Goal: Task Accomplishment & Management: Manage account settings

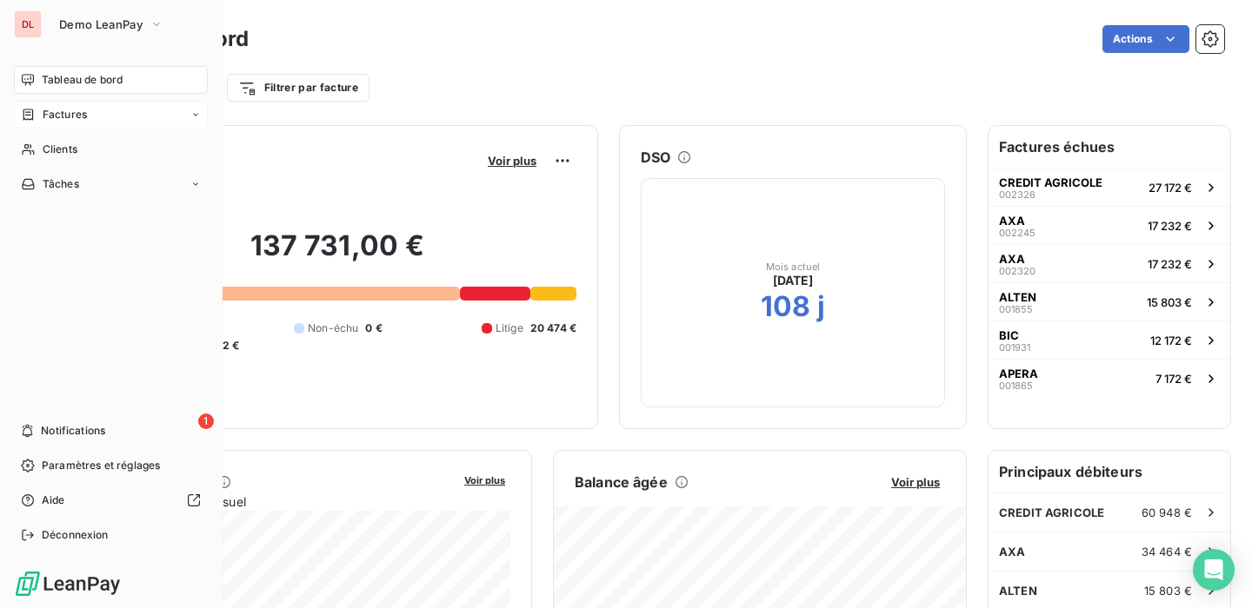
click at [190, 108] on div "Factures" at bounding box center [111, 115] width 194 height 28
click at [190, 110] on icon at bounding box center [195, 115] width 10 height 10
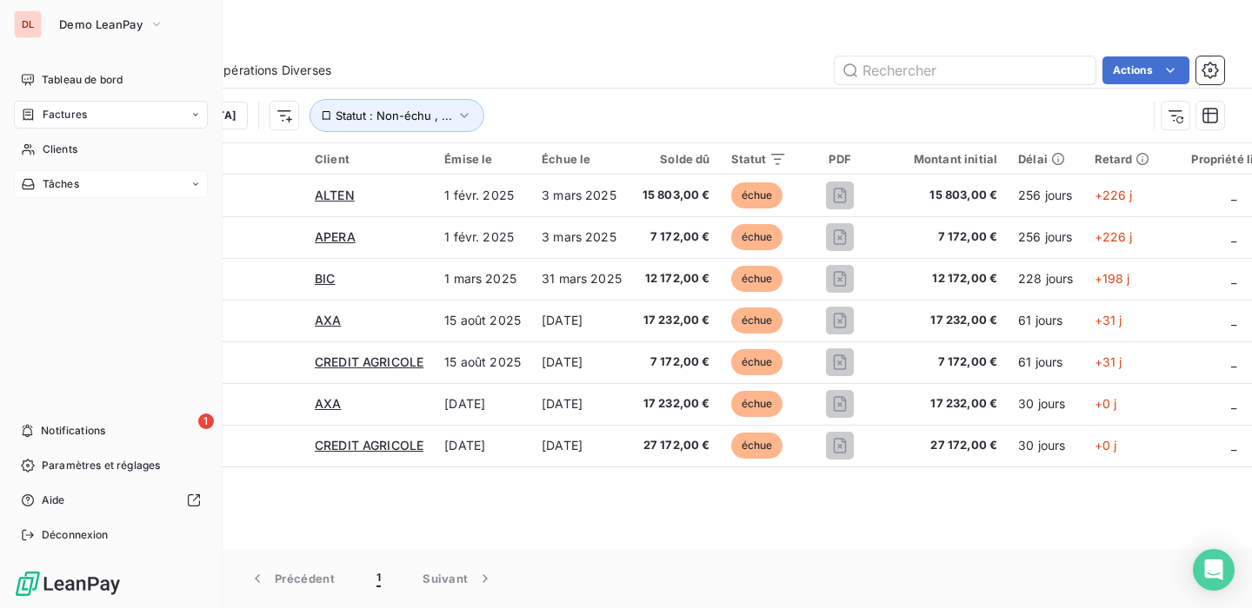
click at [173, 184] on div "Tâches" at bounding box center [111, 184] width 194 height 28
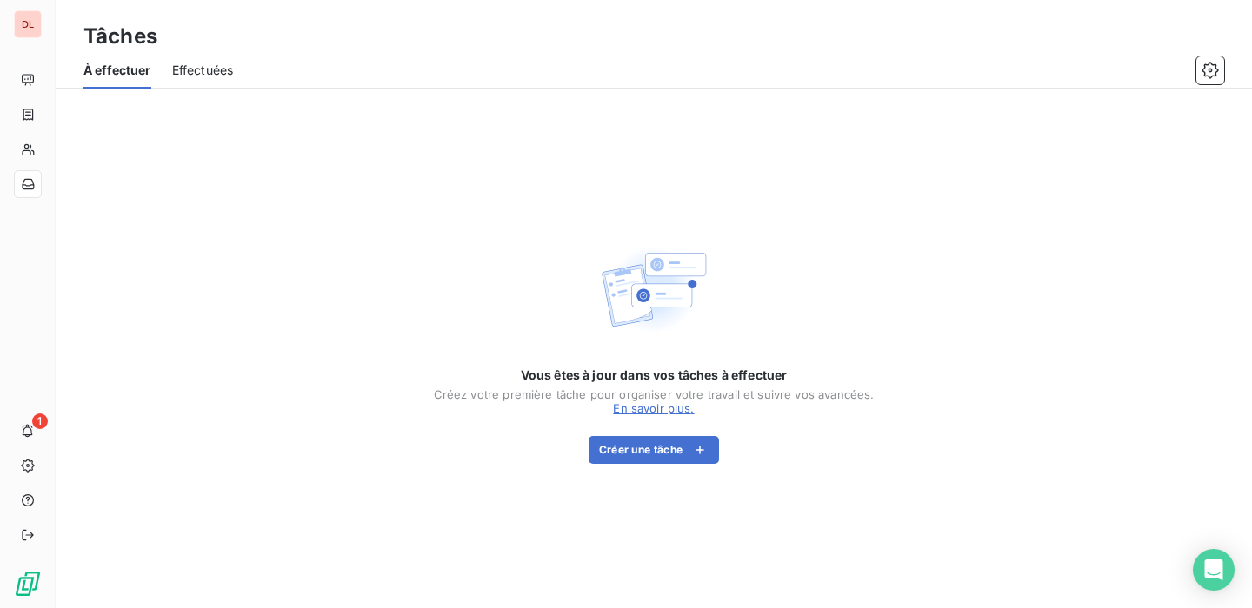
click at [434, 37] on div "Tâches" at bounding box center [654, 36] width 1196 height 31
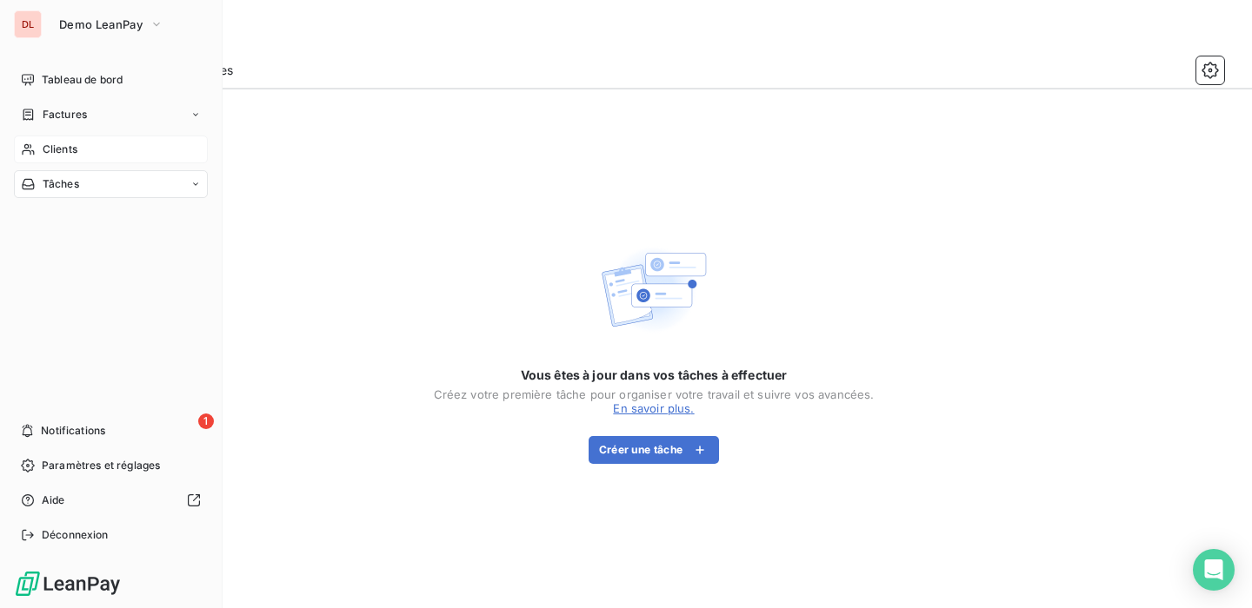
click at [46, 149] on span "Clients" at bounding box center [60, 150] width 35 height 16
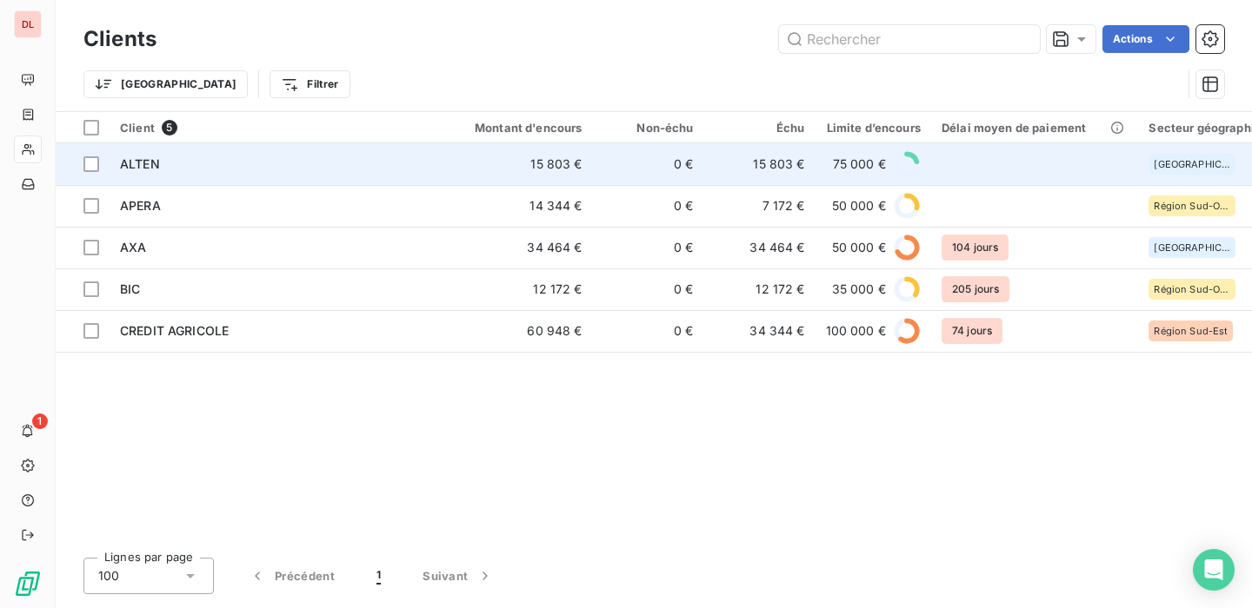
click at [426, 152] on td "ALTEN" at bounding box center [277, 164] width 334 height 42
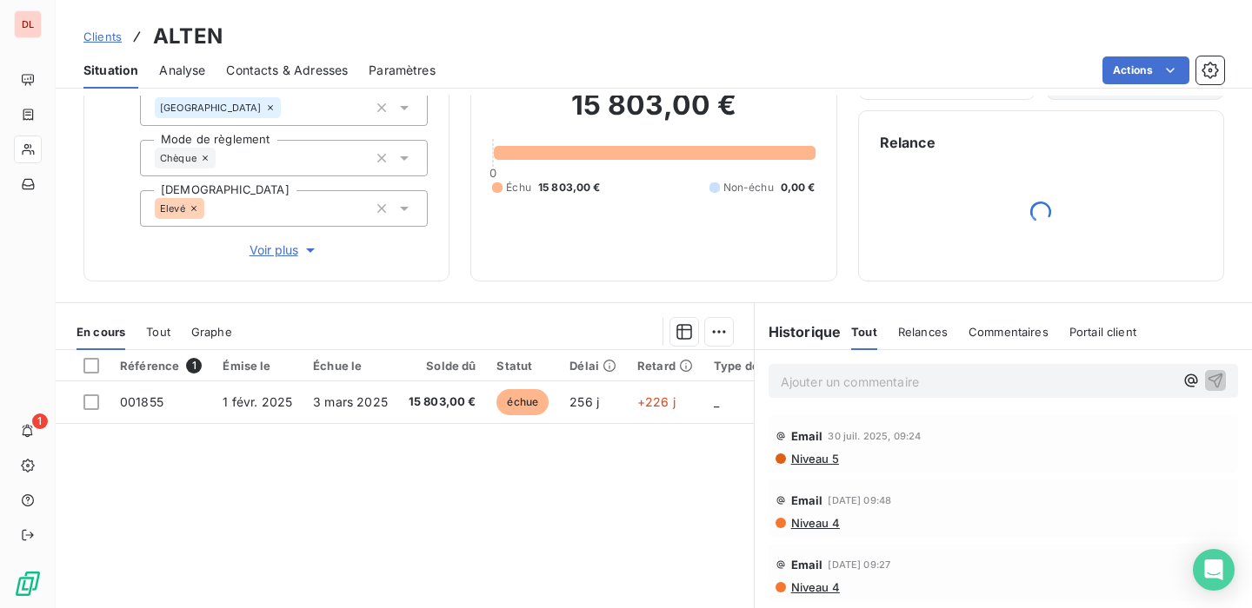
scroll to position [132, 0]
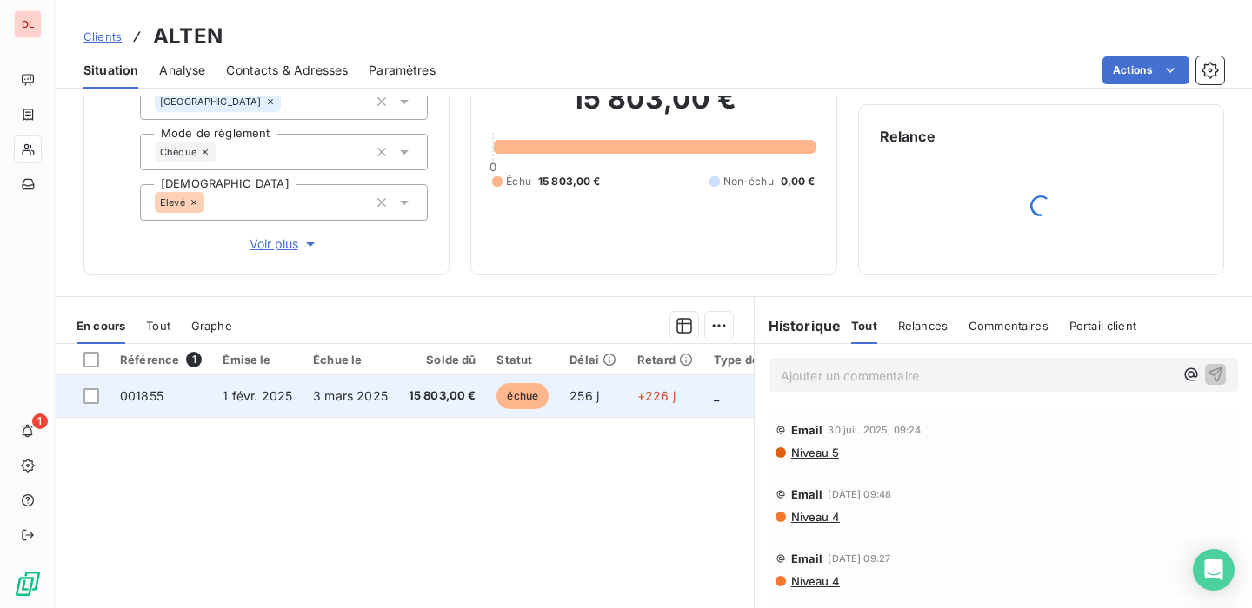
click at [390, 396] on td "3 mars 2025" at bounding box center [351, 397] width 96 height 42
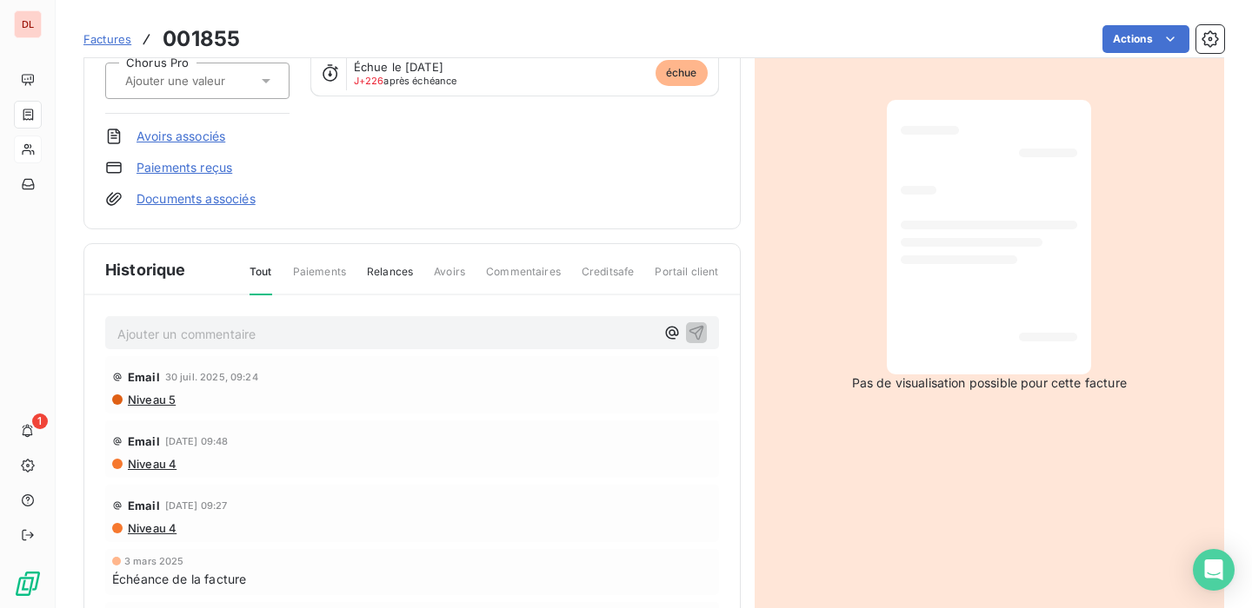
scroll to position [289, 0]
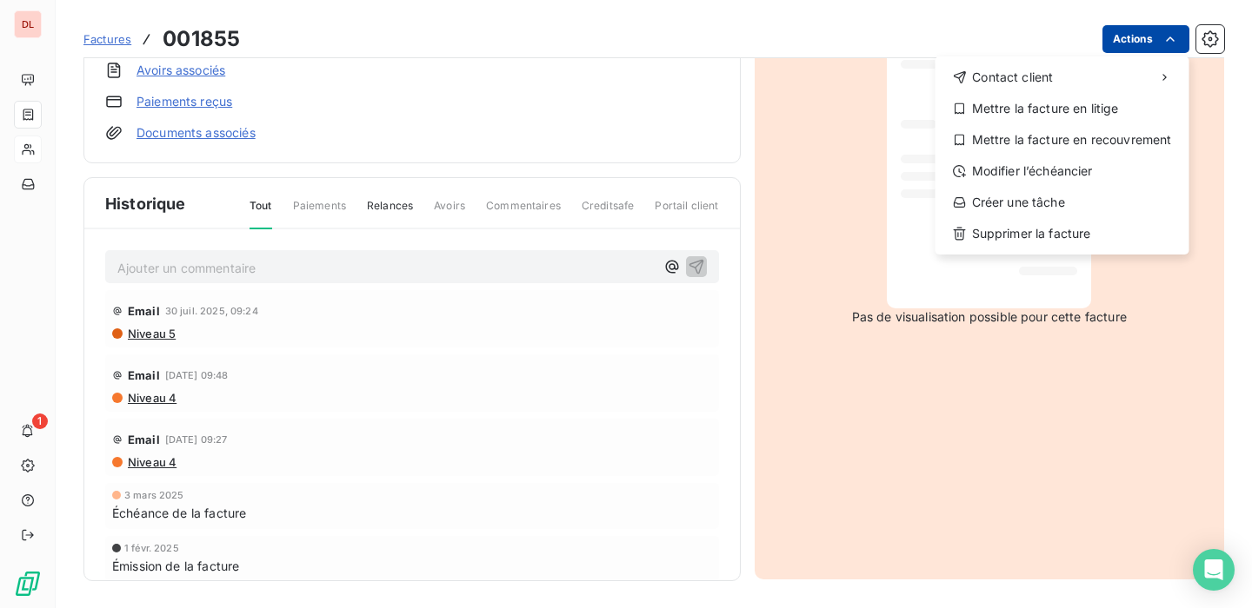
click at [1158, 40] on html "DL 1 Factures 001855 Actions Contact client Mettre la facture en litige Mettre …" at bounding box center [626, 304] width 1252 height 608
click at [840, 14] on html "DL 1 Factures 001855 Actions Contact client Mettre la facture en litige Mettre …" at bounding box center [626, 304] width 1252 height 608
click at [1129, 27] on html "DL 1 Factures 001855 Actions Contact client Mettre la facture en litige Mettre …" at bounding box center [626, 304] width 1252 height 608
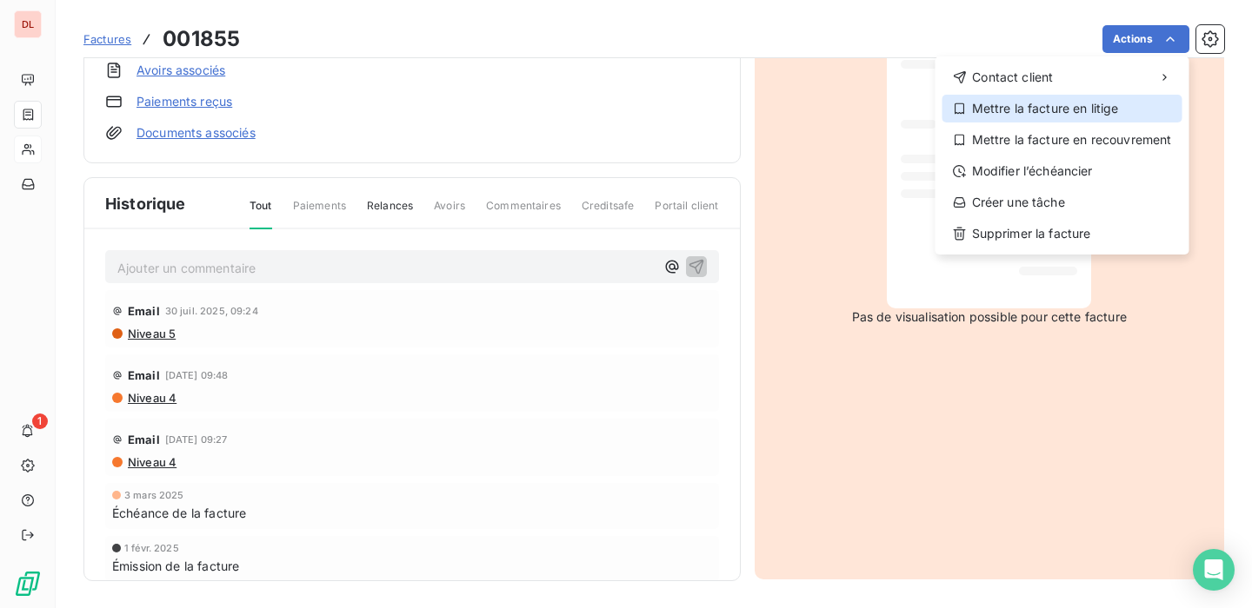
click at [1009, 116] on div "Mettre la facture en litige" at bounding box center [1062, 109] width 240 height 28
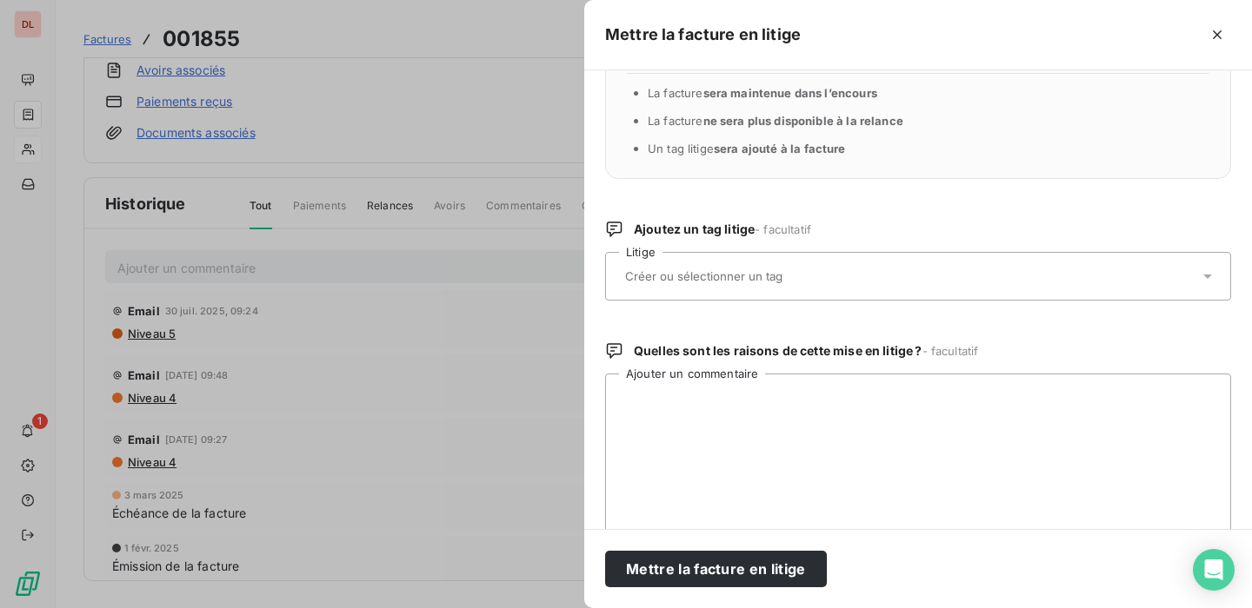
scroll to position [0, 0]
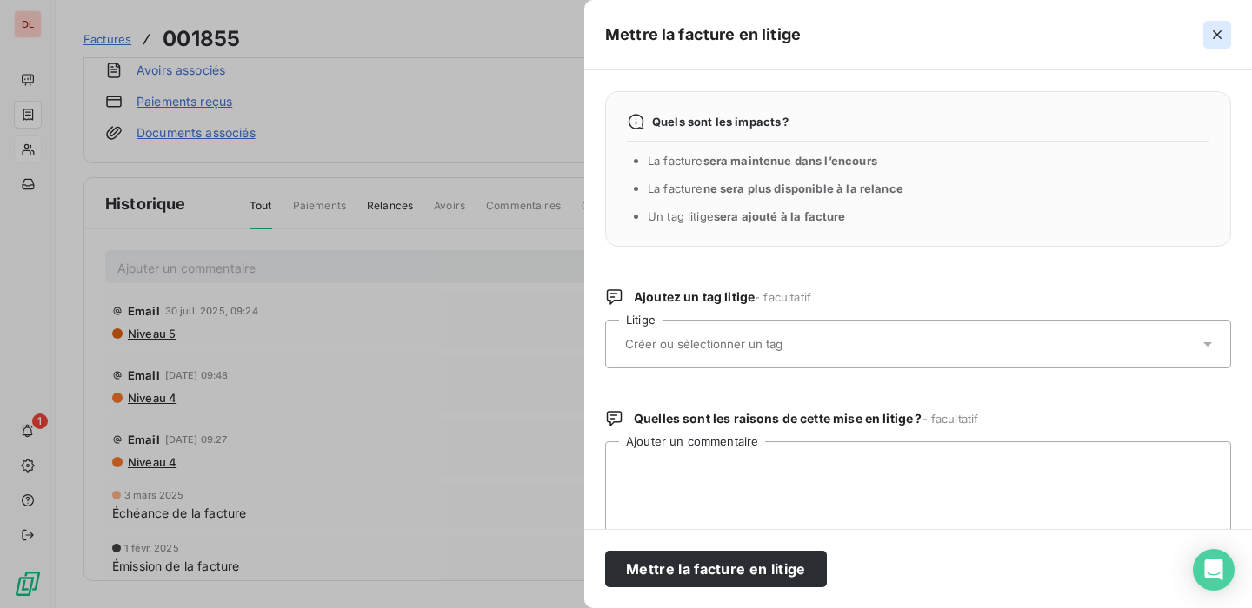
click at [1215, 29] on icon "button" at bounding box center [1216, 34] width 17 height 17
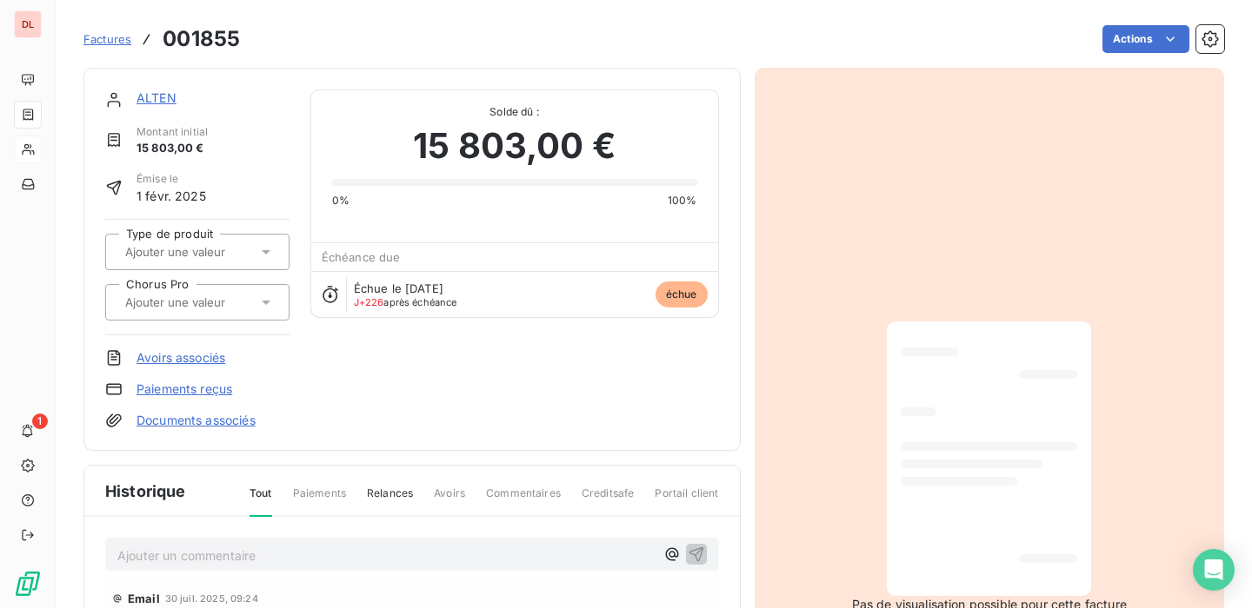
click at [1154, 23] on div "Factures 001855 Actions" at bounding box center [653, 39] width 1140 height 37
click at [1148, 40] on html "DL 1 Factures 001855 Actions ALTEN Montant initial 15 803,00 € Émise le 1 févr.…" at bounding box center [626, 304] width 1252 height 608
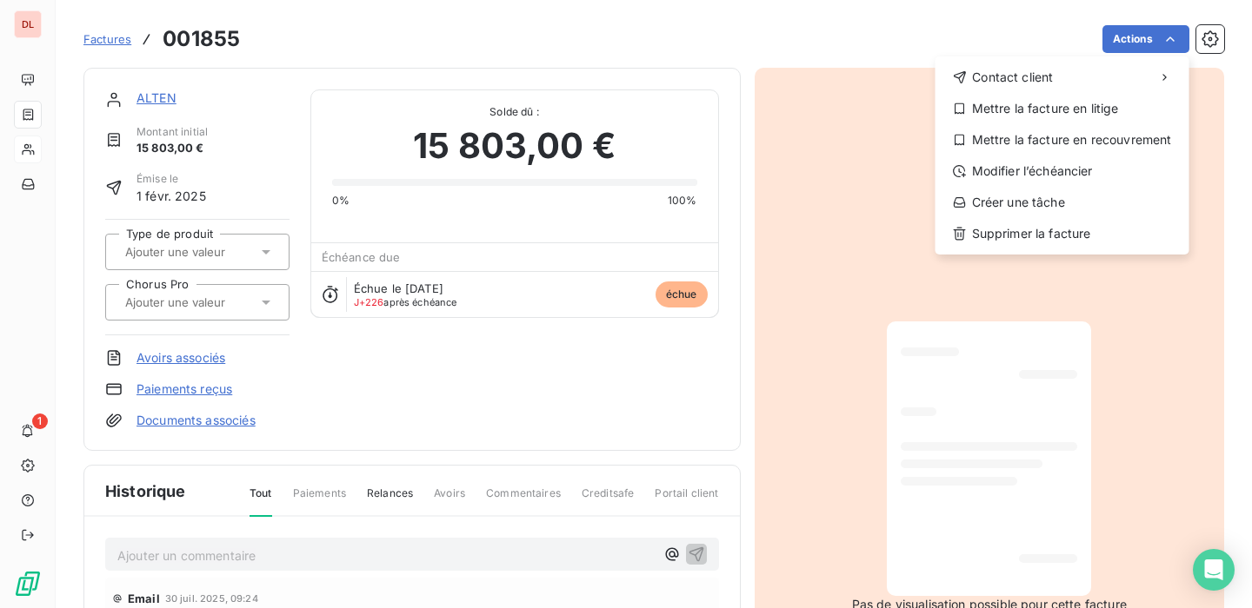
click at [820, 17] on html "DL 1 Factures 001855 Actions Contact client Mettre la facture en litige Mettre …" at bounding box center [626, 304] width 1252 height 608
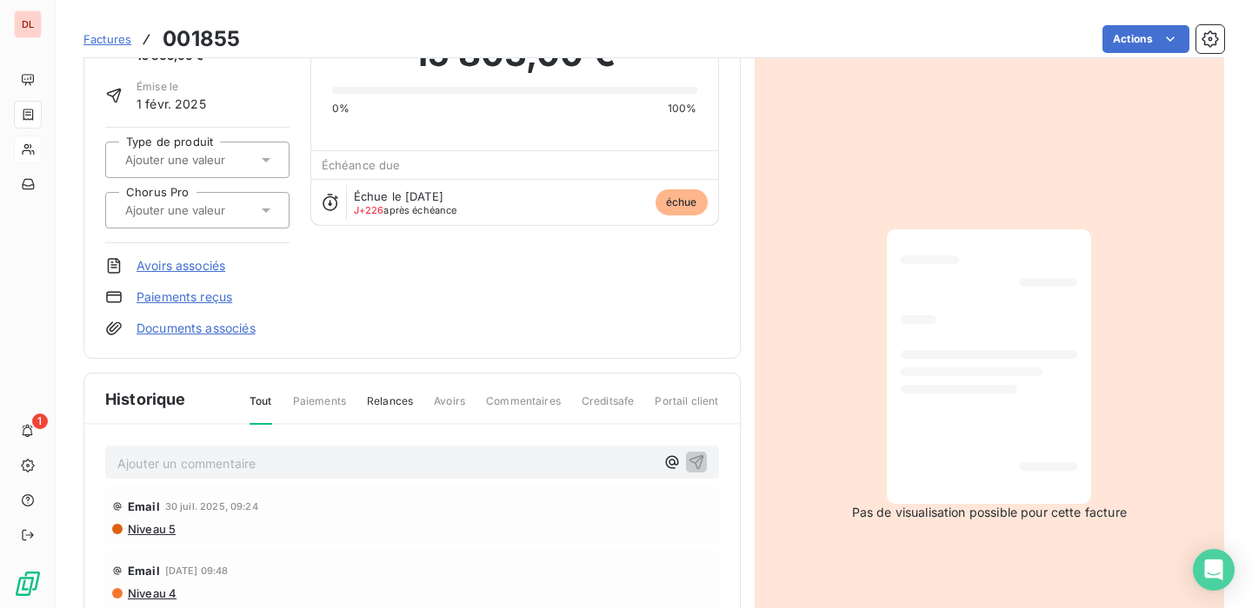
scroll to position [289, 0]
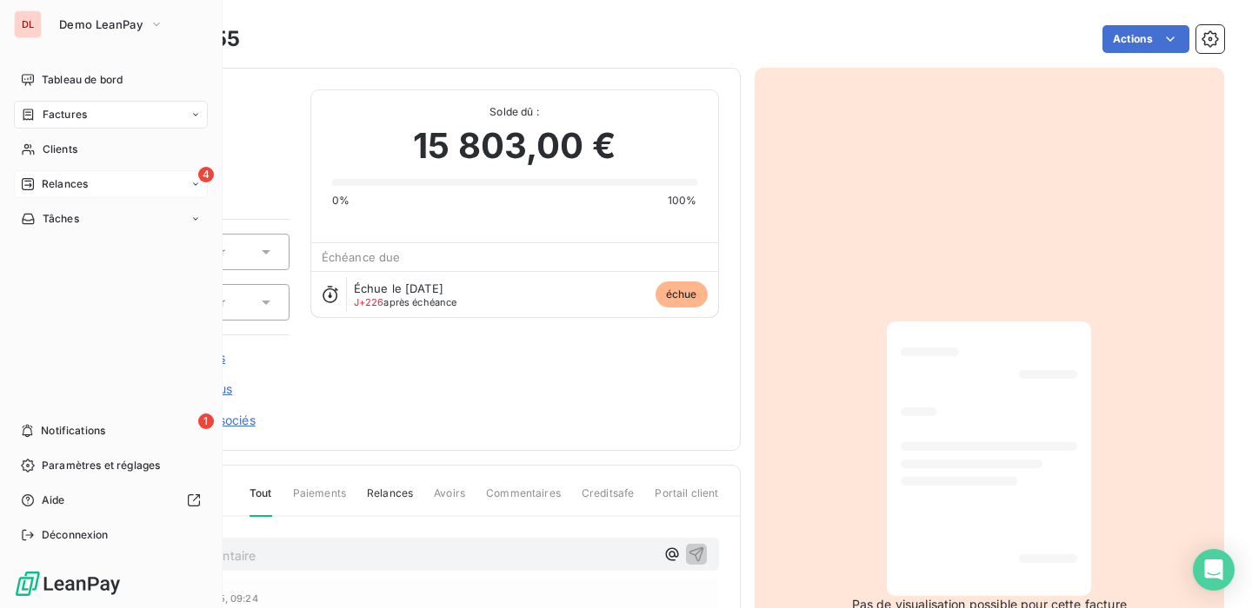
click at [92, 193] on div "4 Relances" at bounding box center [111, 184] width 194 height 28
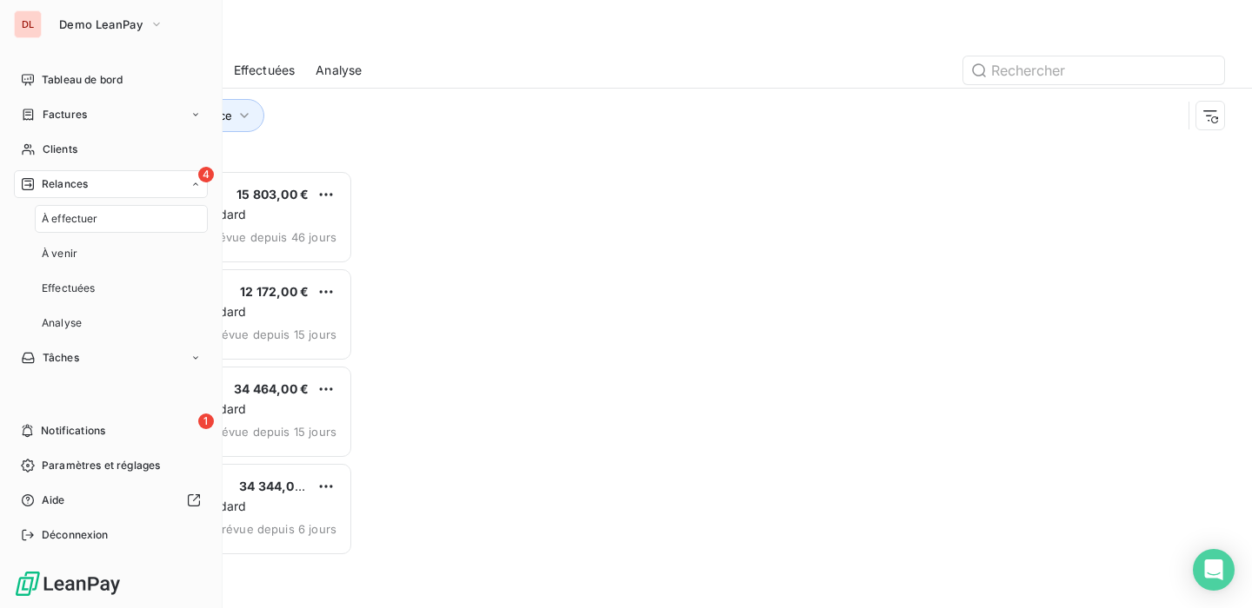
scroll to position [438, 269]
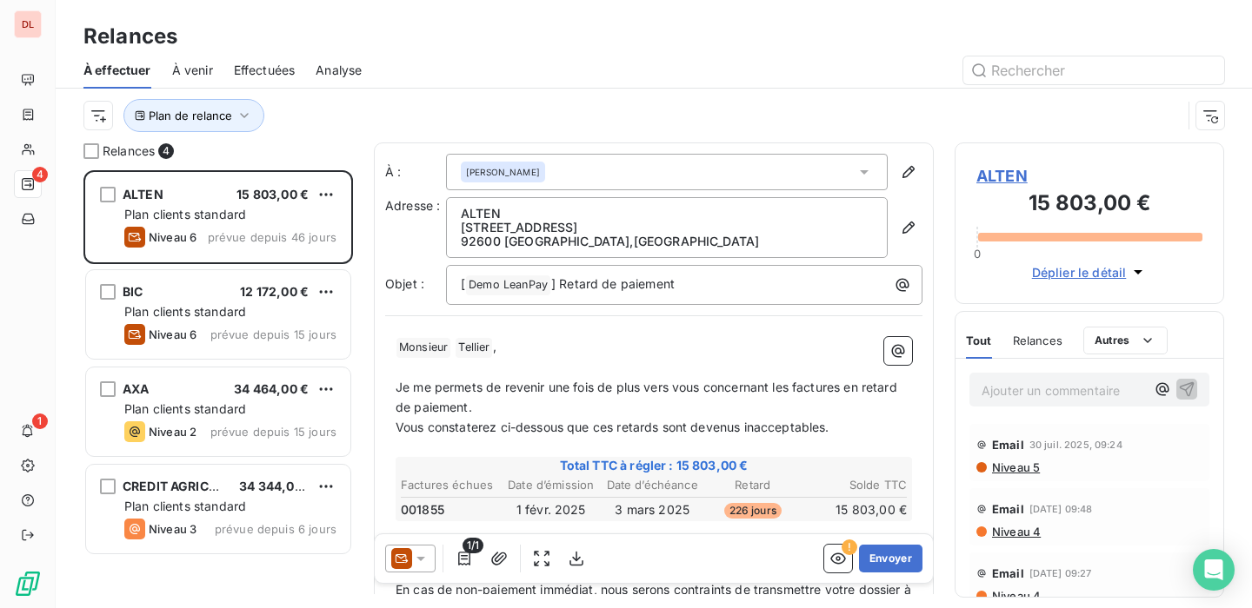
click at [197, 64] on span "À venir" at bounding box center [192, 70] width 41 height 17
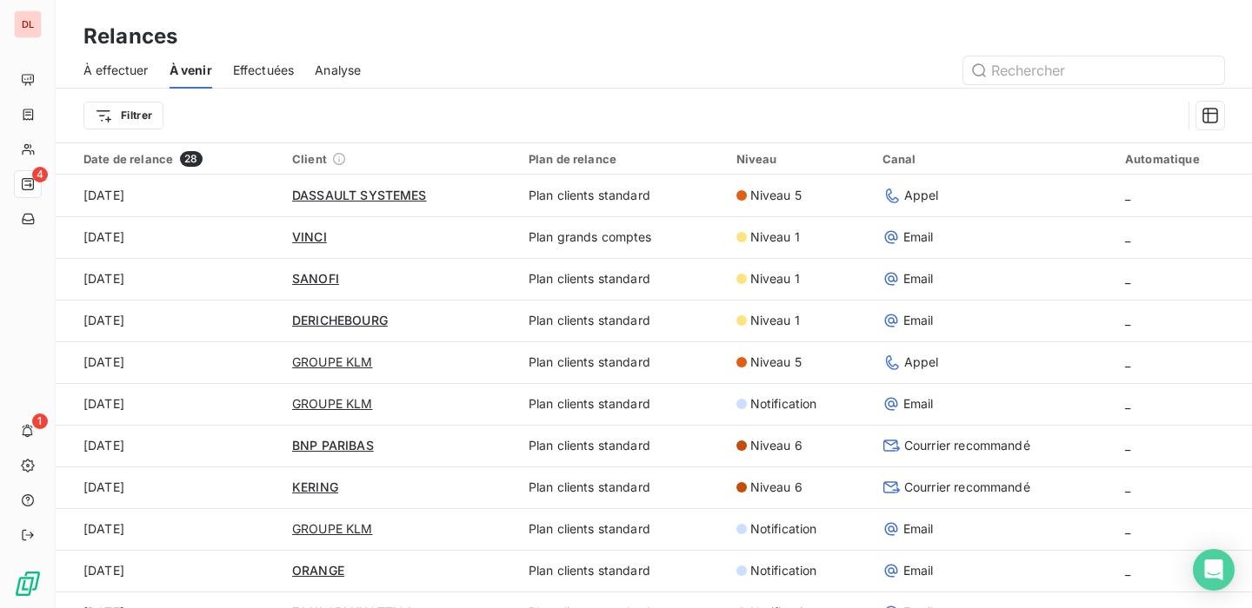
click at [141, 75] on span "À effectuer" at bounding box center [115, 70] width 65 height 17
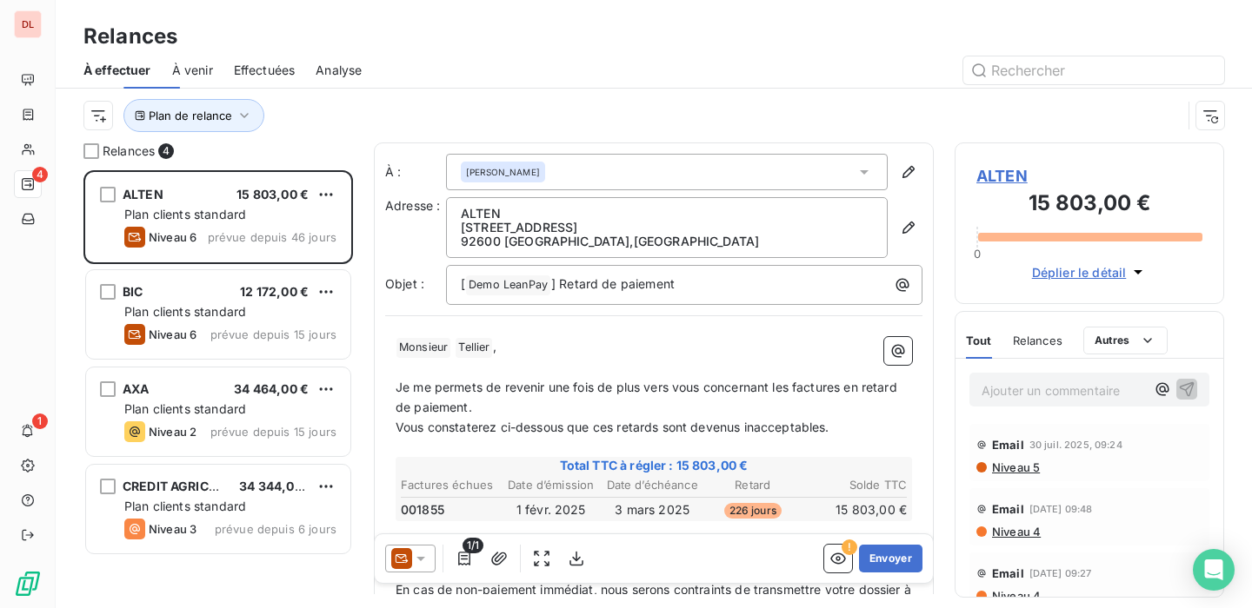
scroll to position [438, 269]
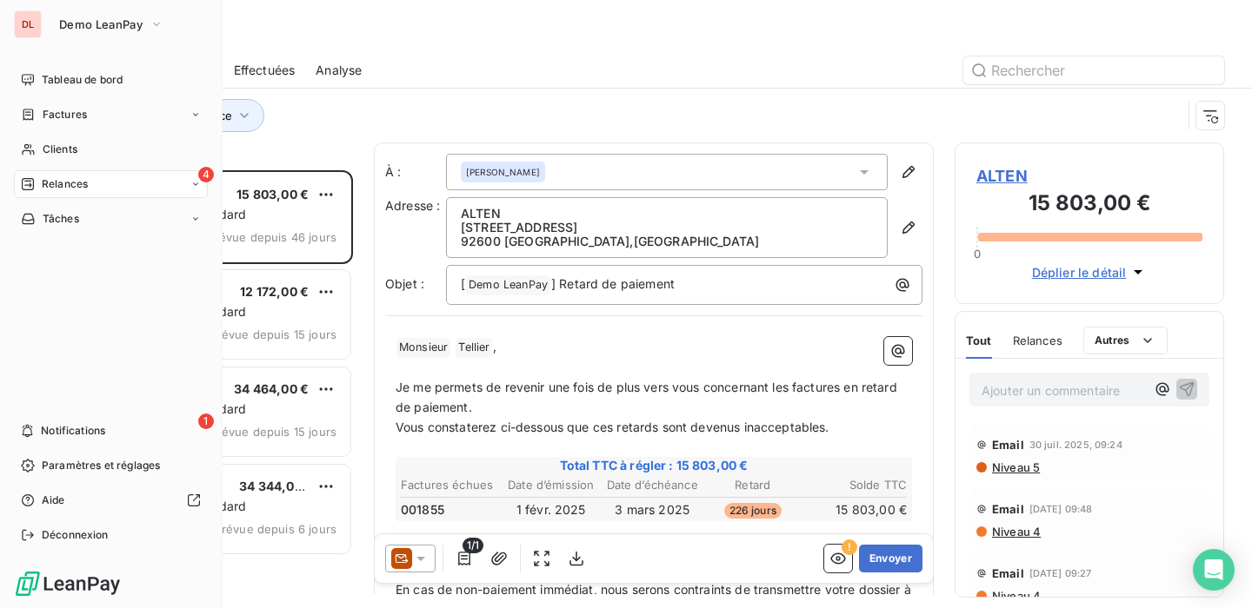
click at [69, 176] on div "4 Relances" at bounding box center [111, 184] width 194 height 28
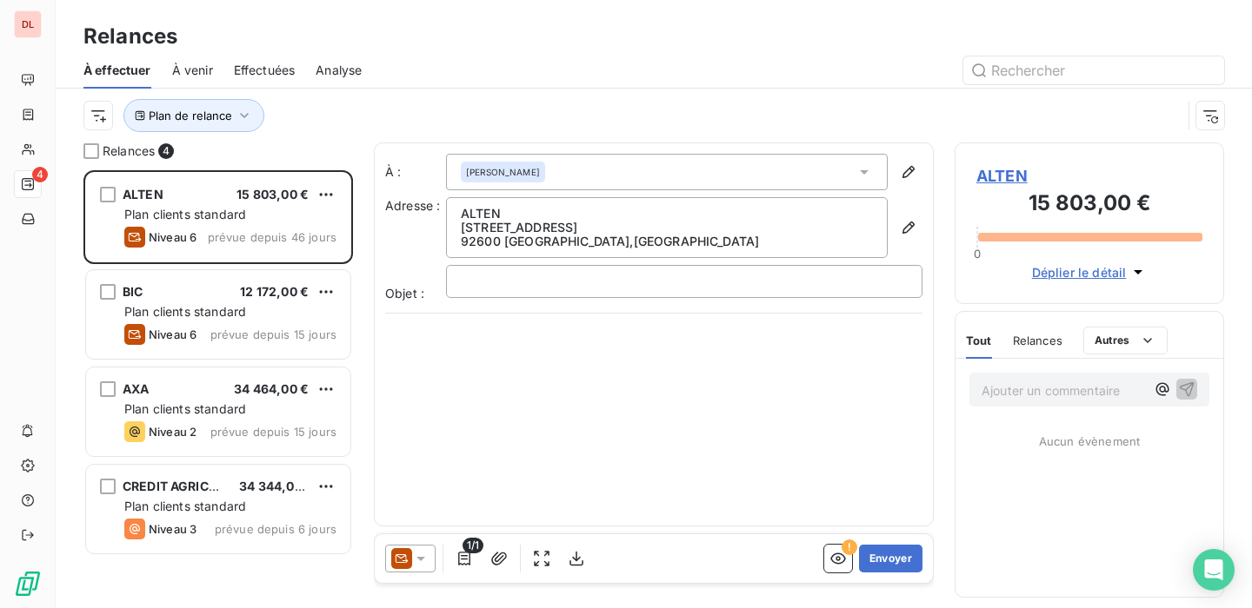
scroll to position [438, 269]
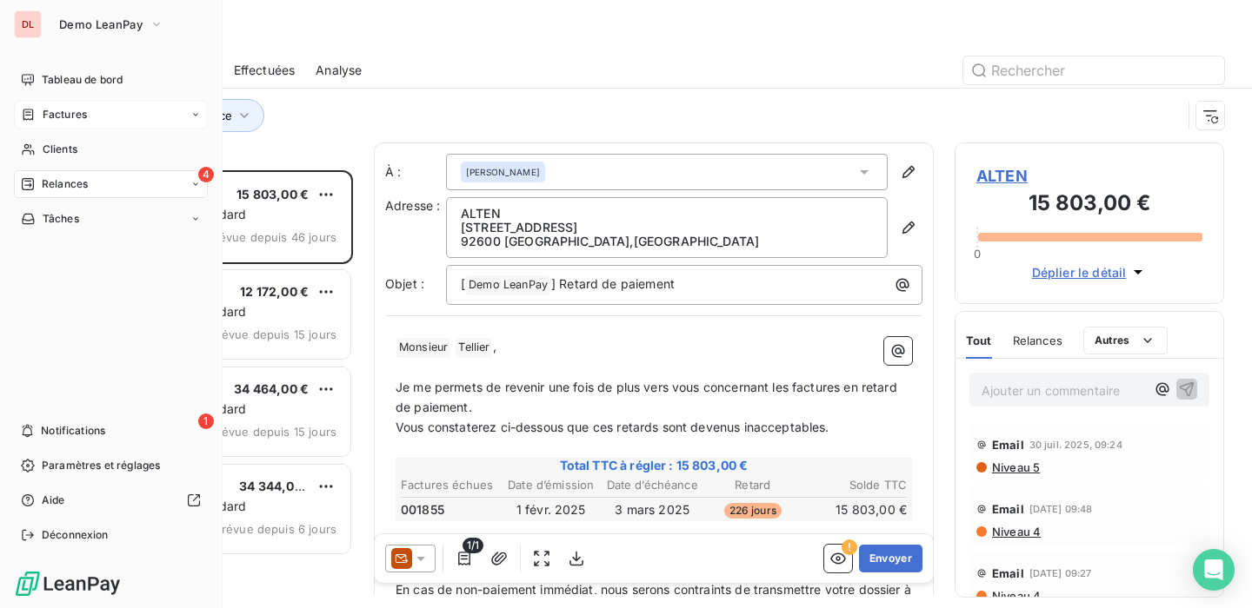
click at [80, 118] on span "Factures" at bounding box center [65, 115] width 44 height 16
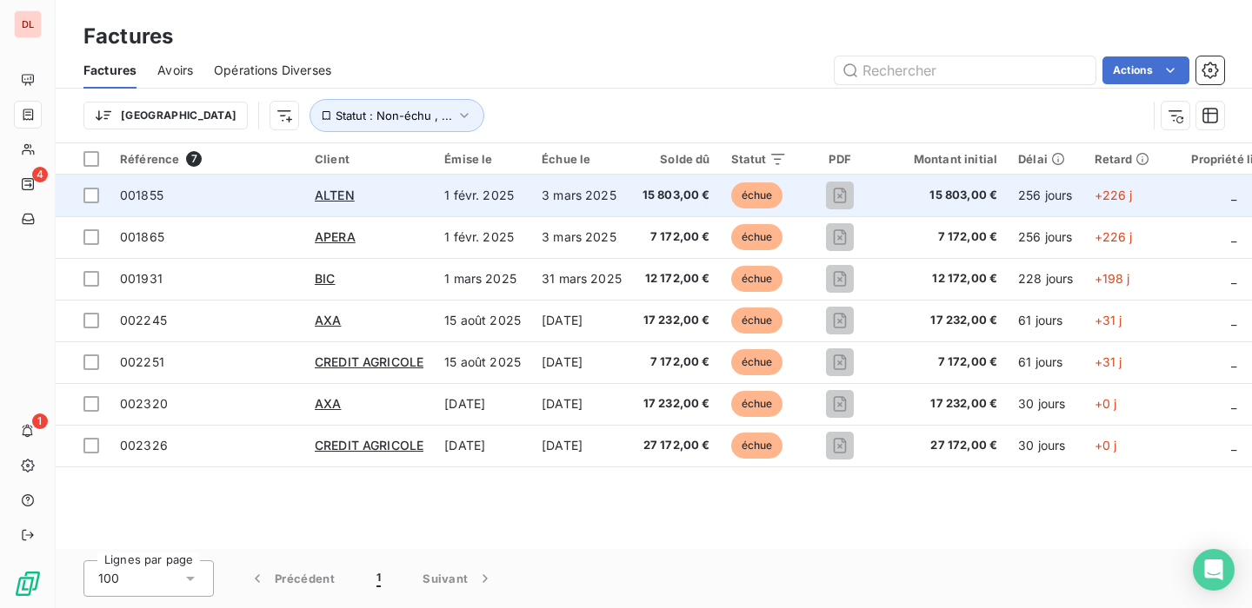
click at [421, 187] on div "ALTEN" at bounding box center [369, 195] width 109 height 17
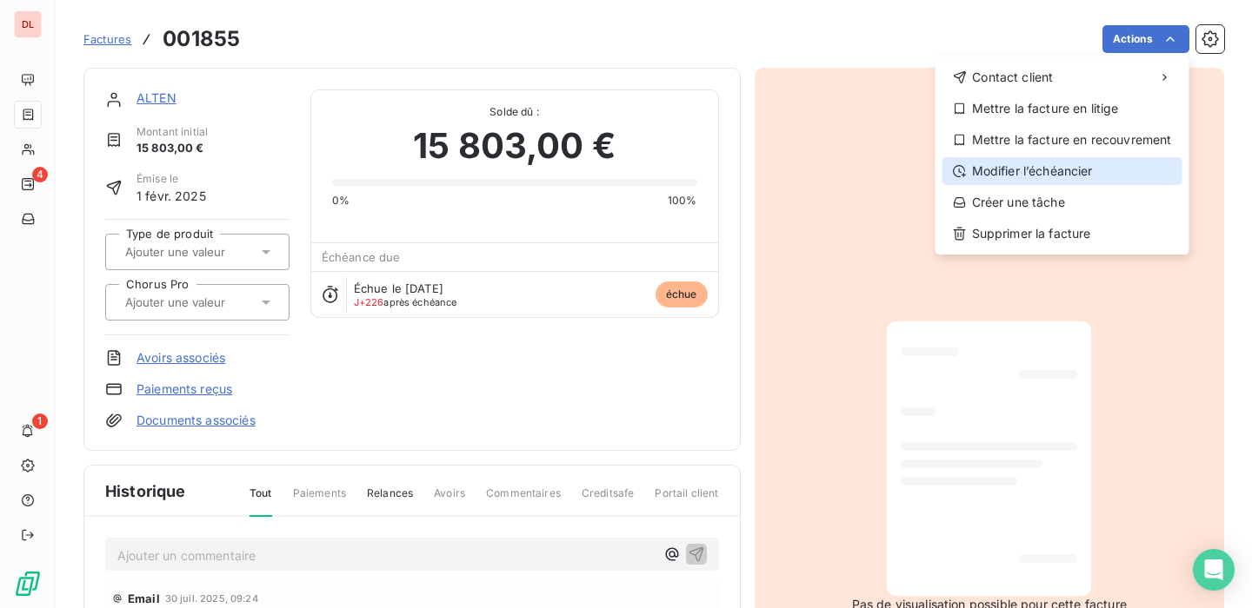
click at [1100, 165] on div "Modifier l’échéancier" at bounding box center [1062, 171] width 240 height 28
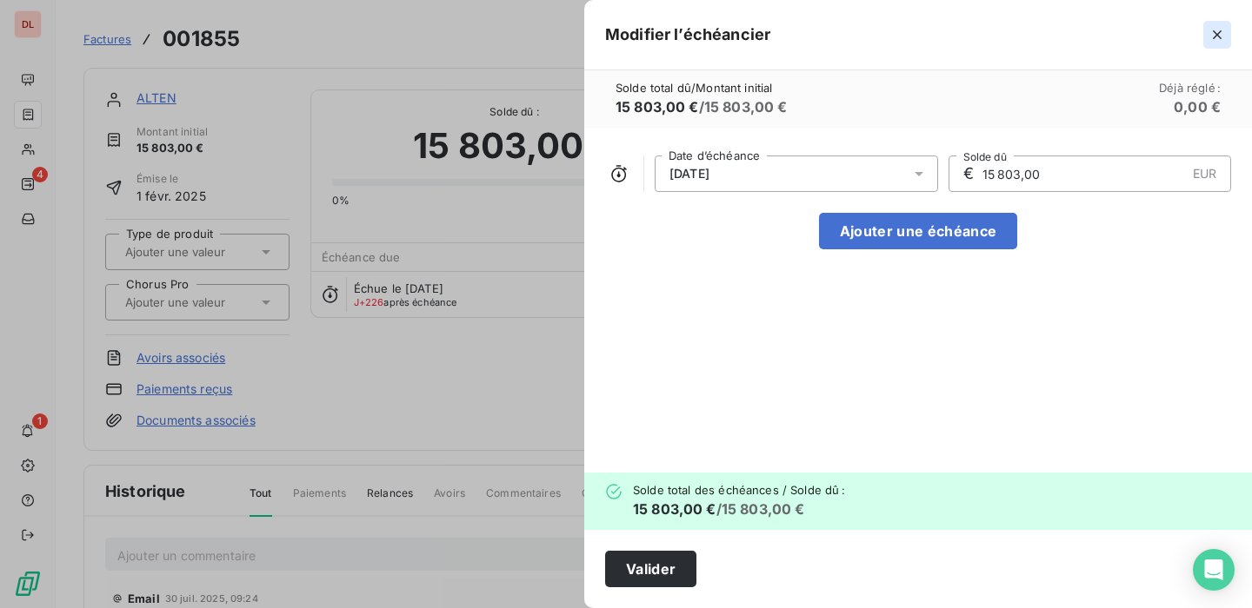
click at [1210, 43] on icon "button" at bounding box center [1216, 34] width 17 height 17
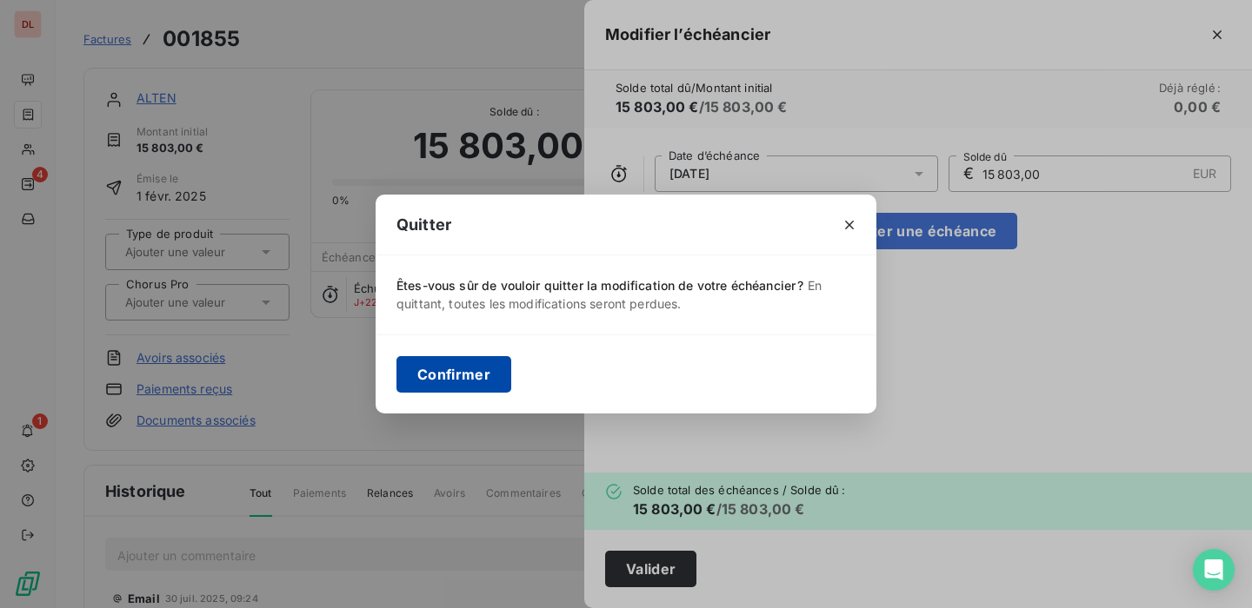
click at [469, 371] on button "Confirmer" at bounding box center [453, 374] width 115 height 37
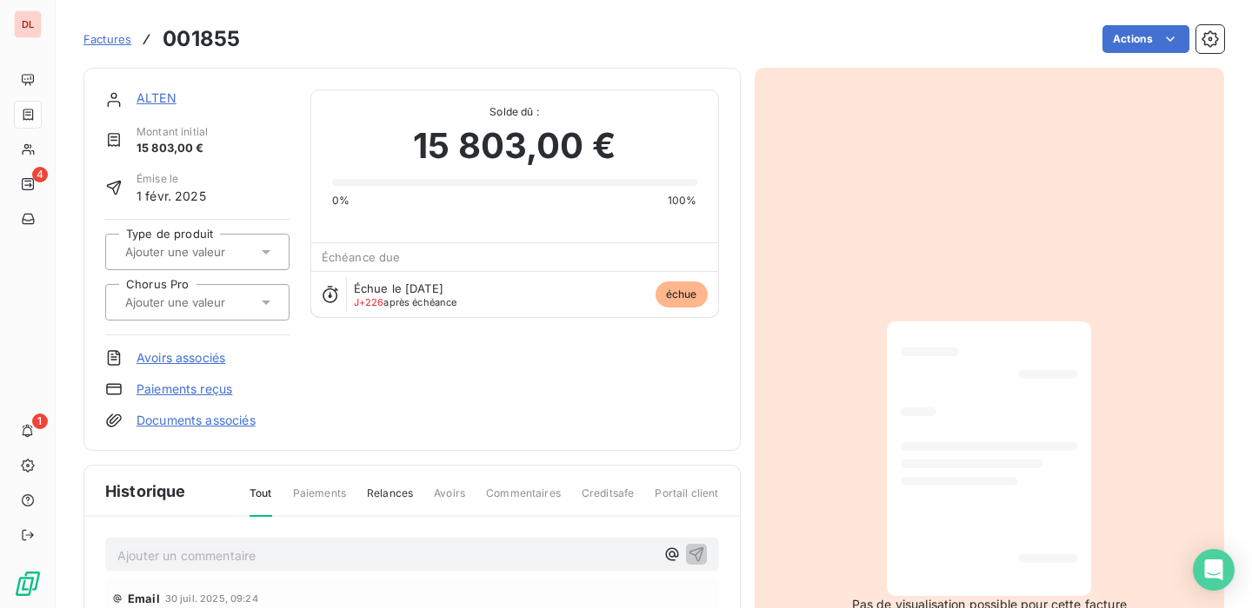
click at [1124, 23] on div "Factures 001855 Actions" at bounding box center [653, 39] width 1140 height 37
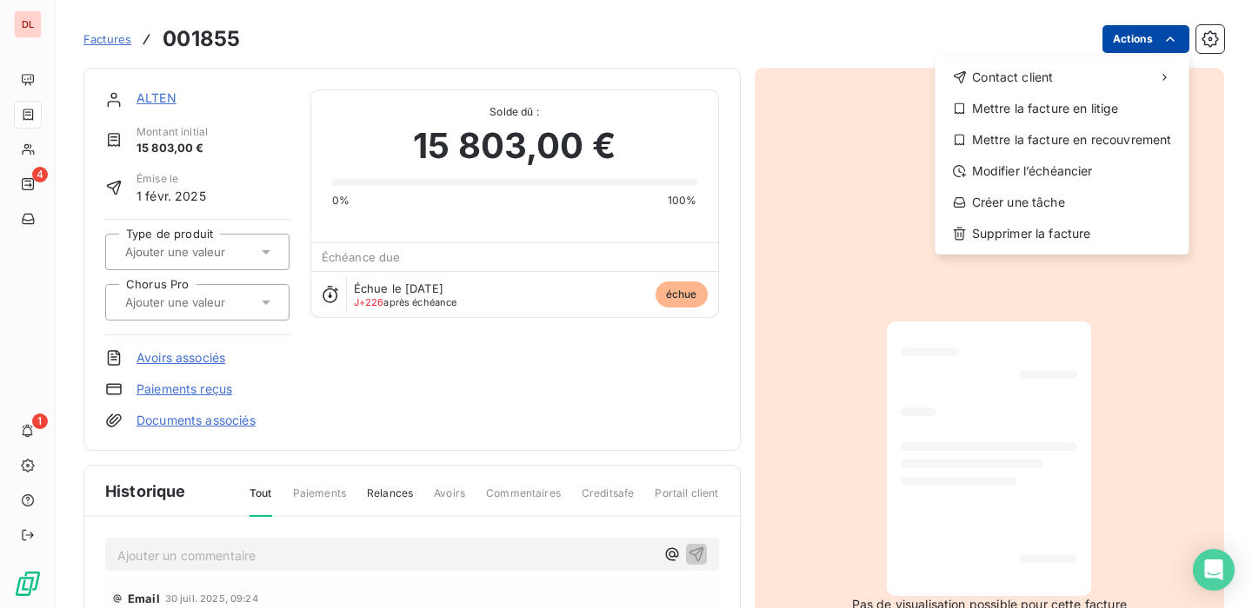
click at [1124, 35] on html "DL 4 1 Factures 001855 Actions Contact client Mettre la facture en litige Mettr…" at bounding box center [626, 304] width 1252 height 608
click at [801, 22] on html "DL 4 1 Factures 001855 Actions Contact client Mettre la facture en litige Mettr…" at bounding box center [626, 304] width 1252 height 608
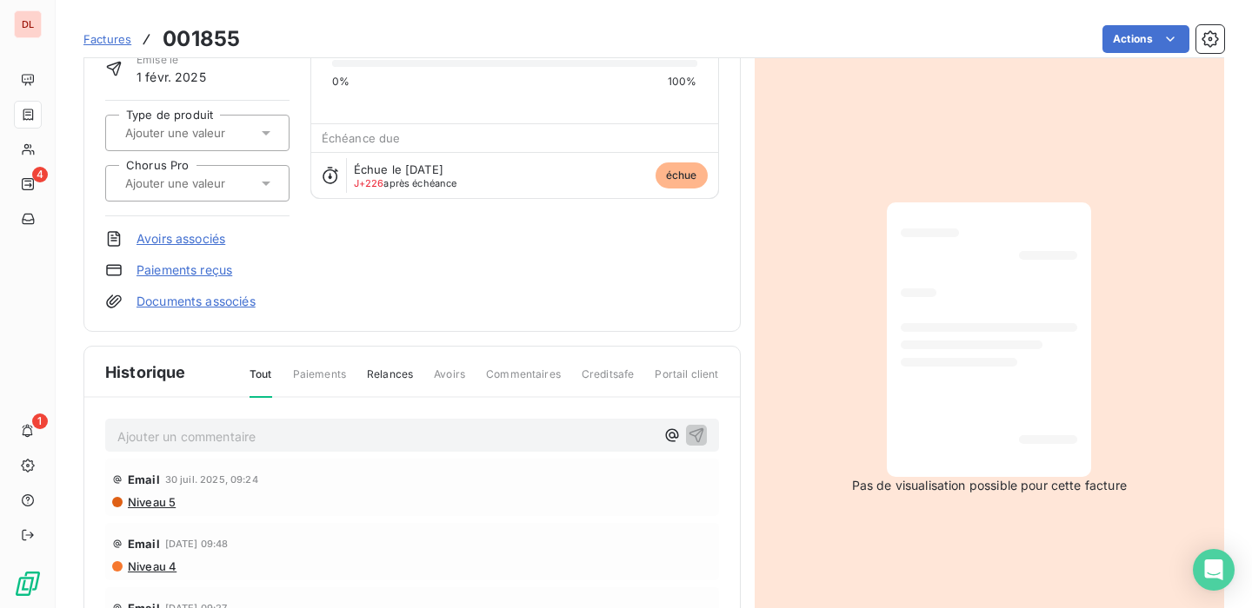
scroll to position [128, 0]
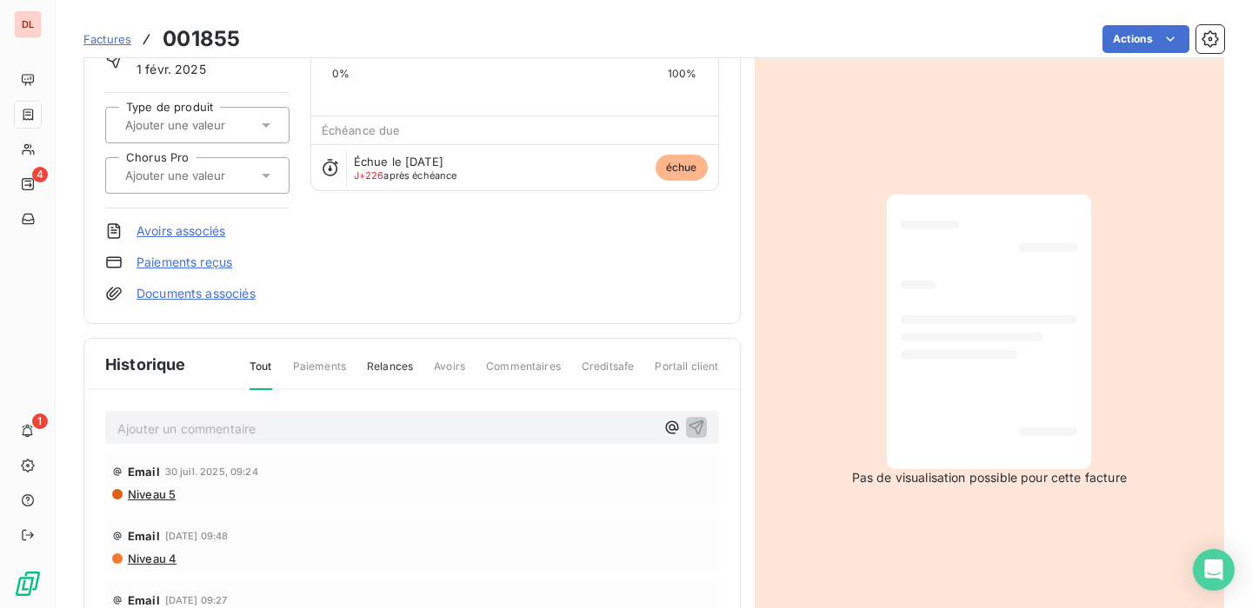
click at [177, 294] on link "Documents associés" at bounding box center [195, 293] width 119 height 17
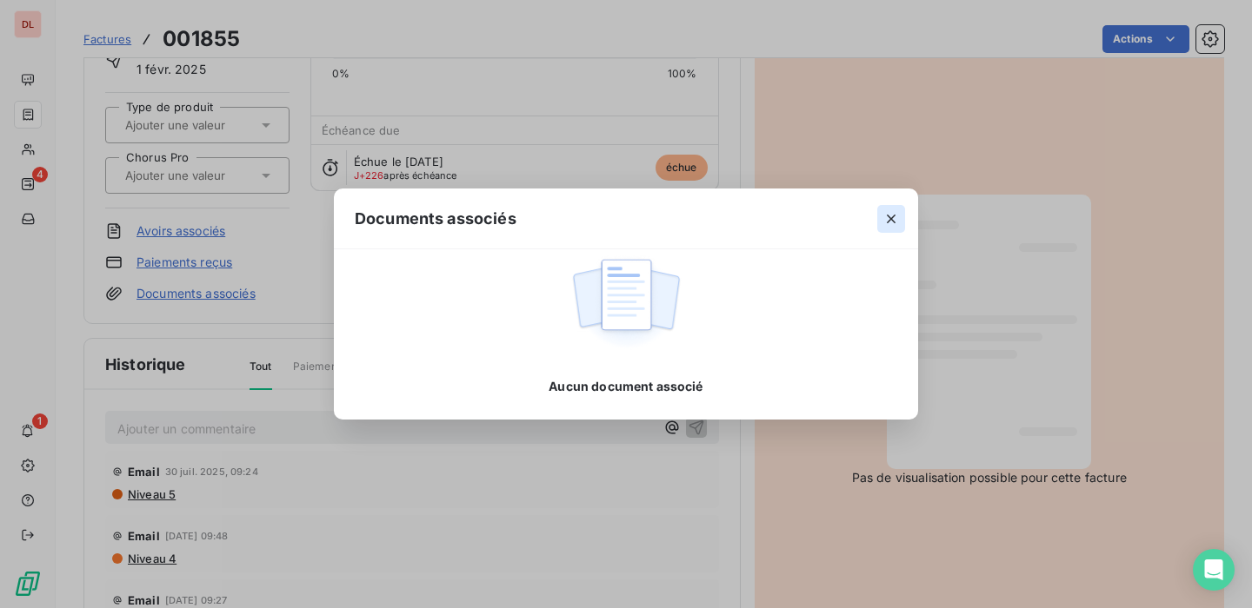
click at [891, 216] on icon "button" at bounding box center [890, 218] width 17 height 17
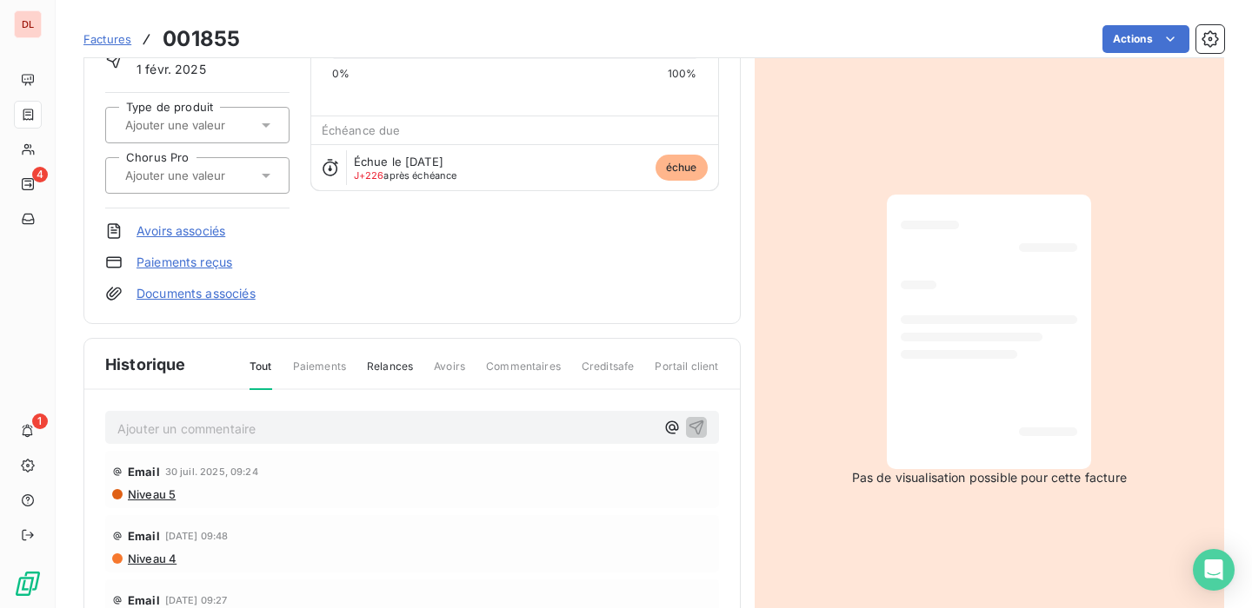
click at [217, 297] on link "Documents associés" at bounding box center [195, 293] width 119 height 17
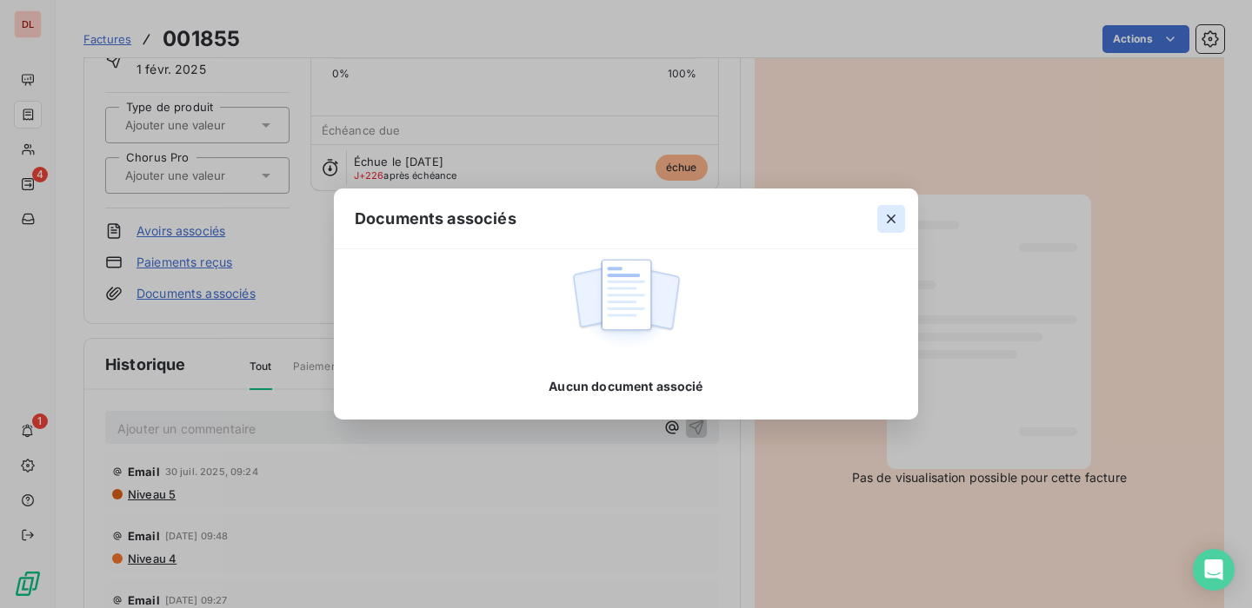
click at [899, 224] on icon "button" at bounding box center [890, 218] width 17 height 17
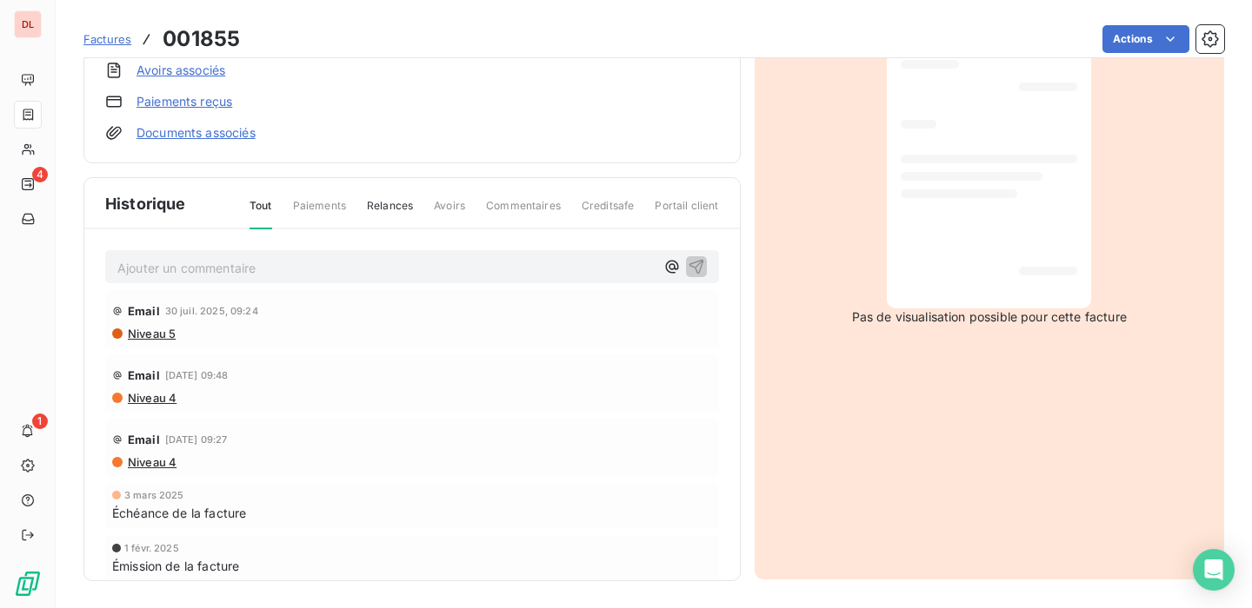
scroll to position [0, 0]
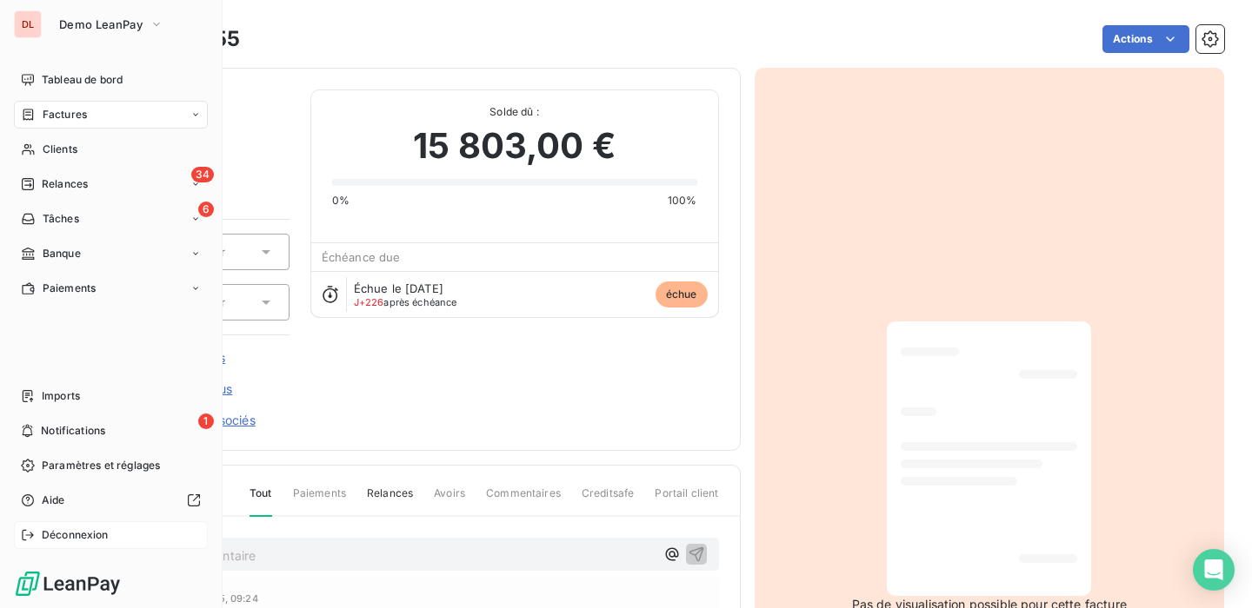
click at [57, 535] on span "Déconnexion" at bounding box center [75, 536] width 67 height 16
